Goal: Obtain resource: Download file/media

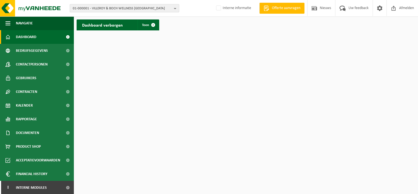
click at [97, 7] on span "01-000001 - VILLEROY & BOCH WELLNESS NV" at bounding box center [122, 8] width 99 height 8
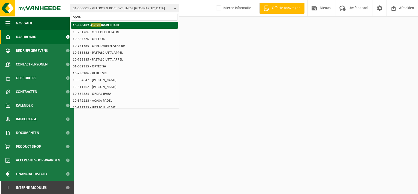
type input "opdel"
click at [98, 26] on span "OPDEL" at bounding box center [96, 25] width 10 height 4
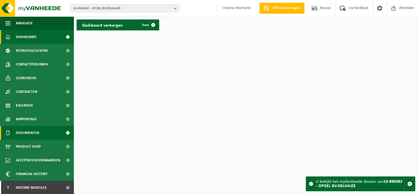
click at [48, 133] on link "Documenten" at bounding box center [37, 133] width 74 height 14
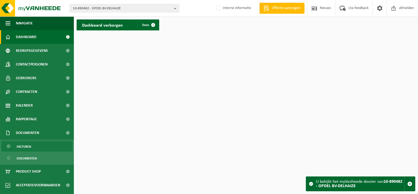
click at [48, 148] on link "Facturen" at bounding box center [36, 146] width 71 height 10
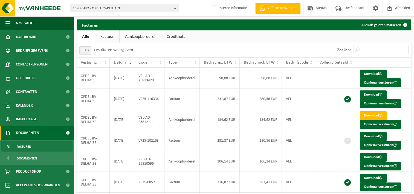
click at [141, 36] on link "Aankoopborderel" at bounding box center [140, 36] width 41 height 13
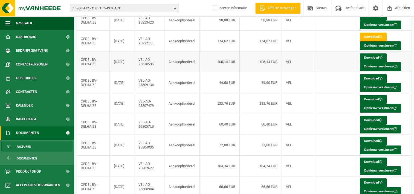
scroll to position [100, 0]
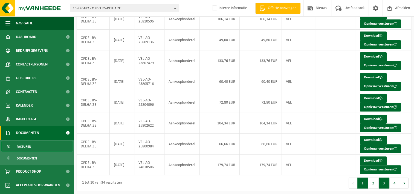
click at [382, 181] on button "3" at bounding box center [384, 182] width 11 height 11
click at [219, 143] on td "18,36 EUR" at bounding box center [220, 143] width 40 height 21
click at [375, 136] on link "Download" at bounding box center [373, 139] width 27 height 9
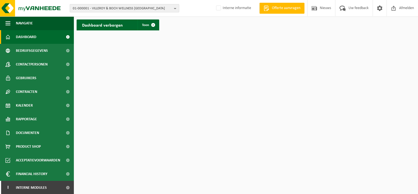
click at [125, 10] on span "01-000001 - VILLEROY & BOCH WELLNESS NV" at bounding box center [122, 8] width 99 height 8
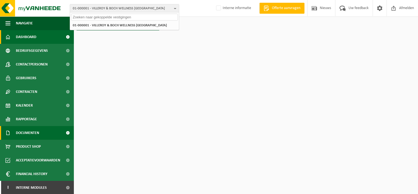
click at [28, 132] on span "Documenten" at bounding box center [27, 133] width 23 height 14
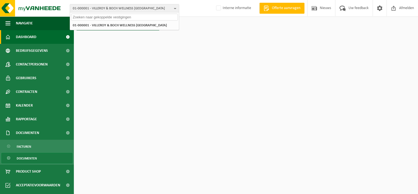
click at [47, 161] on link "Documenten" at bounding box center [36, 158] width 71 height 10
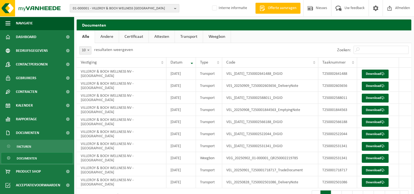
click at [130, 6] on span "01-000001 - VILLEROY & BOCH WELLNESS [GEOGRAPHIC_DATA]" at bounding box center [122, 8] width 99 height 8
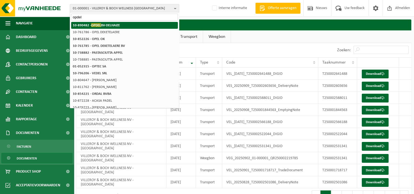
type input "opdel"
click at [119, 25] on strong "10-890482 - OPDEL BV-DELHAIZE" at bounding box center [96, 25] width 47 height 4
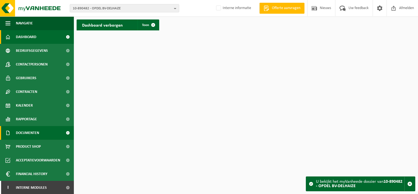
click at [24, 129] on span "Documenten" at bounding box center [27, 133] width 23 height 14
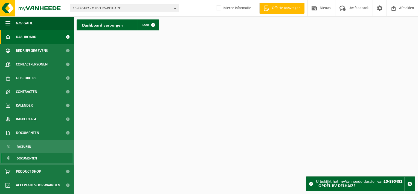
click at [33, 157] on span "Documenten" at bounding box center [27, 158] width 20 height 10
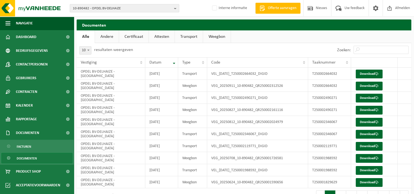
click at [51, 158] on link "Documenten" at bounding box center [36, 158] width 71 height 10
click at [126, 35] on link "Certificaat" at bounding box center [134, 36] width 30 height 13
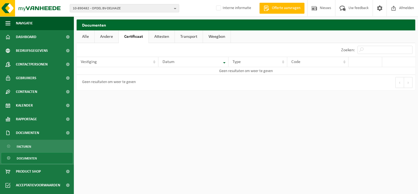
click at [113, 36] on link "Andere" at bounding box center [107, 36] width 24 height 13
click at [46, 155] on link "Documenten" at bounding box center [36, 158] width 71 height 10
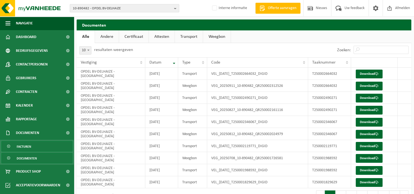
click at [46, 149] on link "Facturen" at bounding box center [36, 146] width 71 height 10
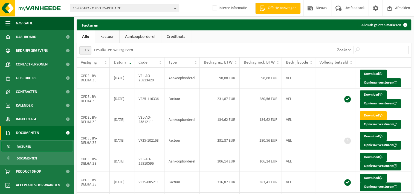
click at [142, 37] on link "Aankoopborderel" at bounding box center [140, 36] width 41 height 13
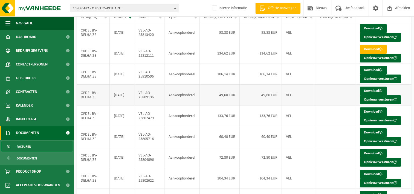
scroll to position [100, 0]
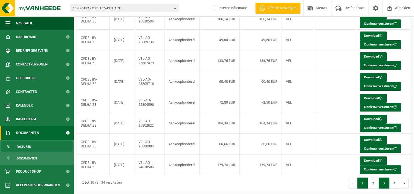
click at [384, 179] on button "3" at bounding box center [384, 182] width 11 height 11
click at [216, 166] on td "16,50 EUR" at bounding box center [220, 164] width 40 height 21
click at [232, 166] on td "16,50 EUR" at bounding box center [220, 164] width 40 height 21
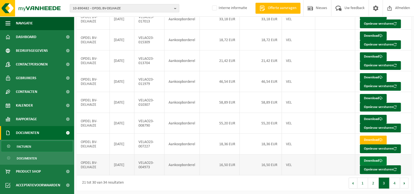
click at [367, 159] on link "Download" at bounding box center [373, 160] width 27 height 9
